Goal: Transaction & Acquisition: Purchase product/service

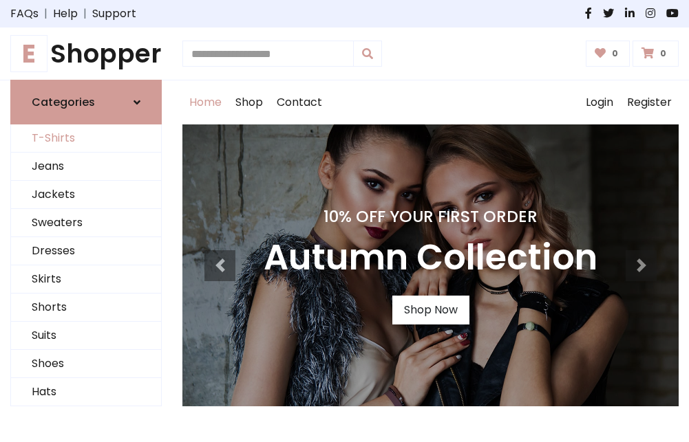
click at [86, 139] on link "T-Shirts" at bounding box center [86, 139] width 150 height 28
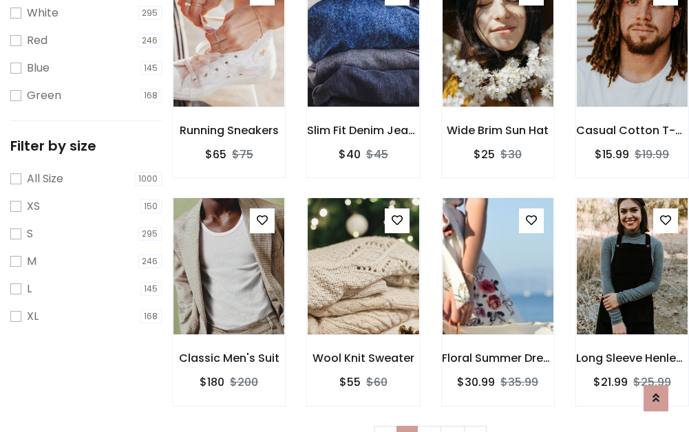
scroll to position [25, 0]
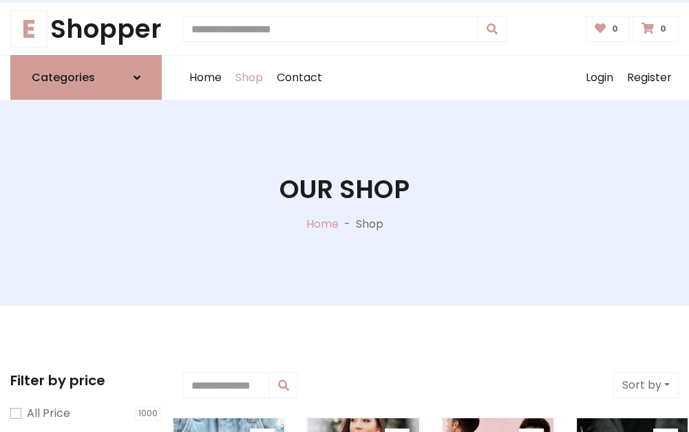
click at [344, 203] on h1 "Our Shop" at bounding box center [344, 189] width 130 height 30
click at [430, 78] on div "Home Shop Contact Log out Login Register" at bounding box center [430, 78] width 496 height 44
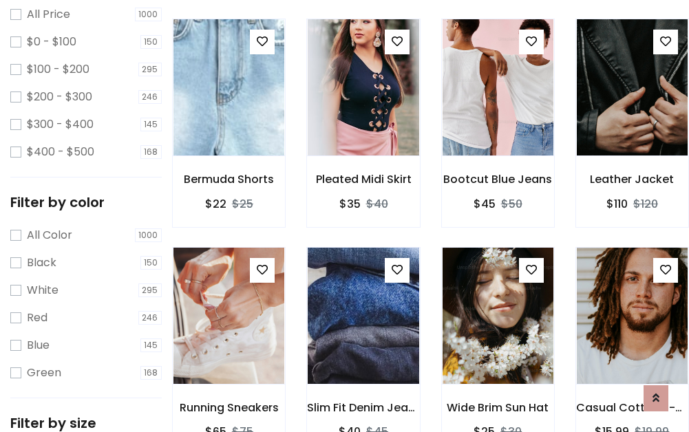
scroll to position [399, 0]
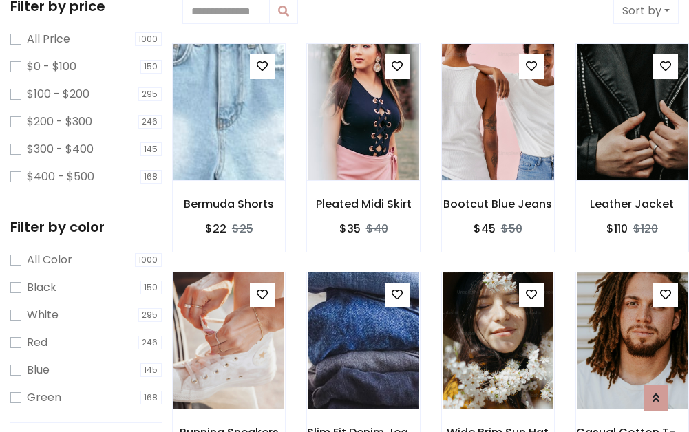
click at [497, 113] on img at bounding box center [497, 112] width 133 height 330
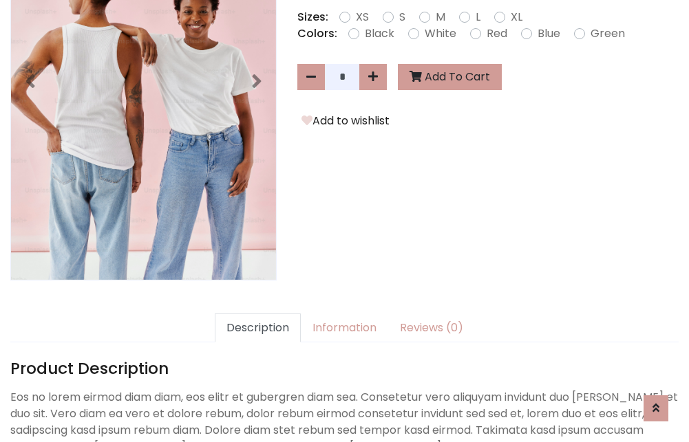
scroll to position [336, 0]
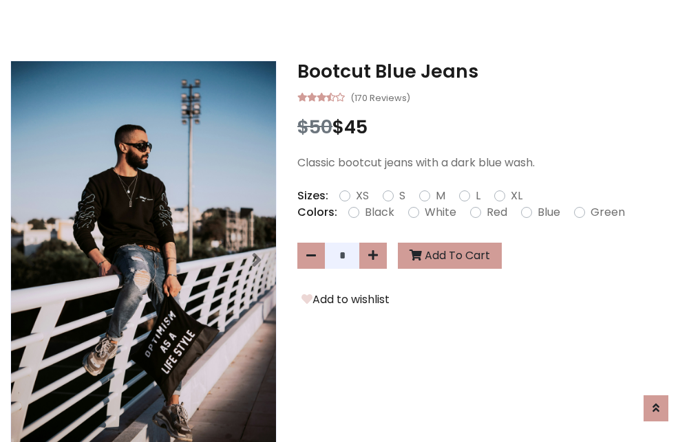
click at [488, 72] on h3 "Bootcut Blue Jeans" at bounding box center [487, 72] width 381 height 22
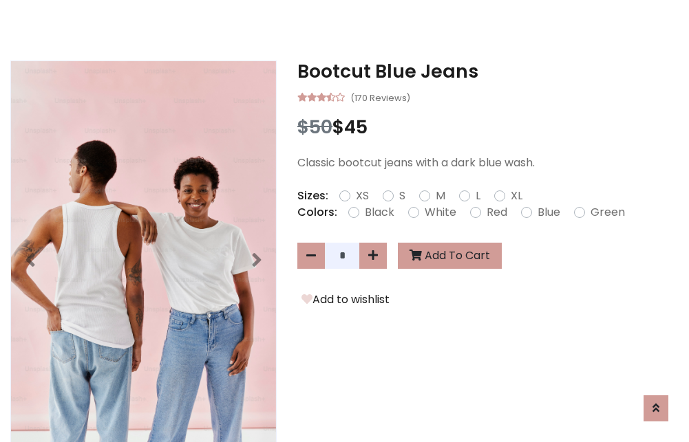
click at [488, 72] on h3 "Bootcut Blue Jeans" at bounding box center [487, 72] width 381 height 22
